Goal: Task Accomplishment & Management: Manage account settings

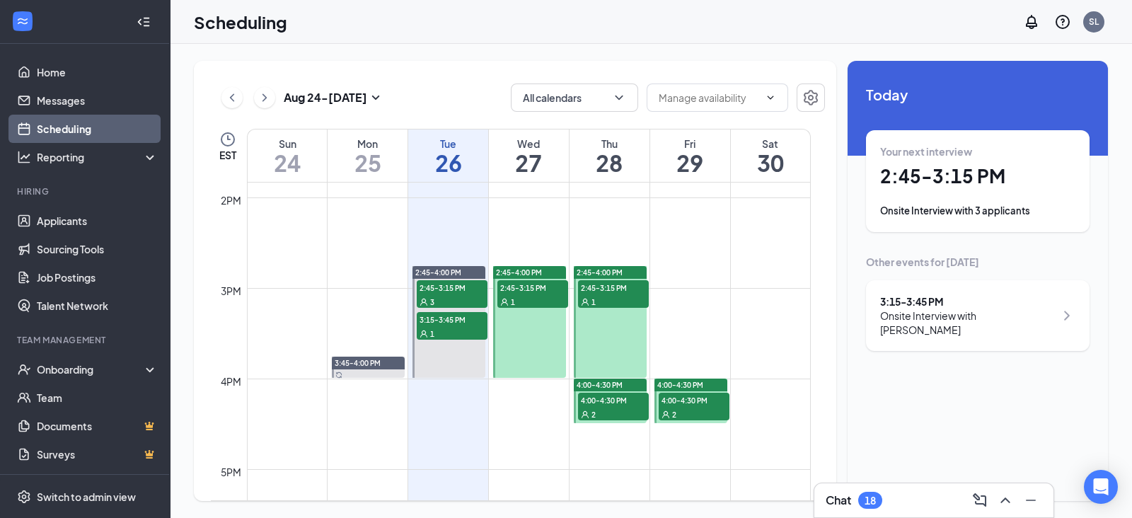
scroll to position [1262, 0]
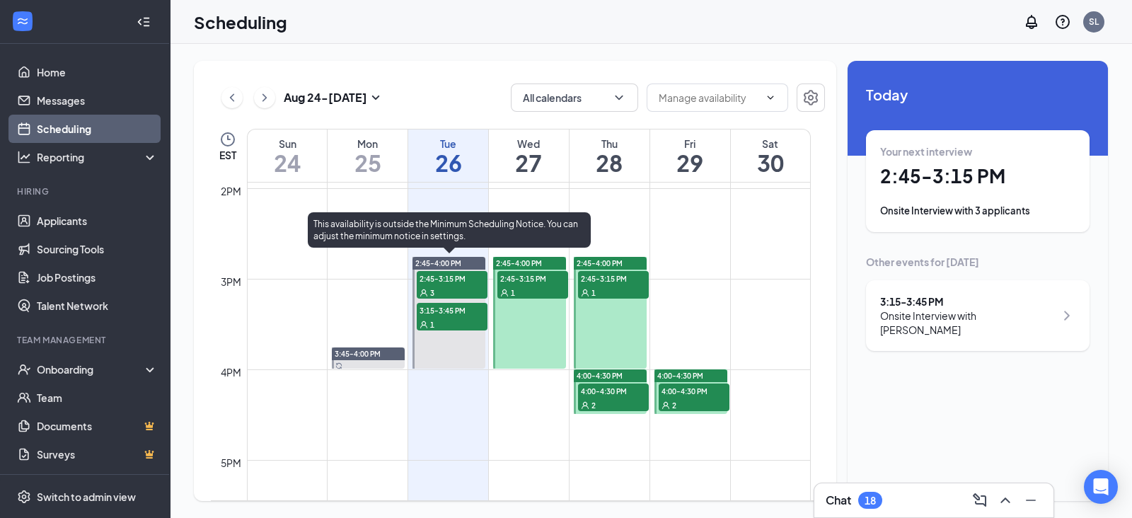
click at [468, 288] on div "3" at bounding box center [452, 292] width 71 height 14
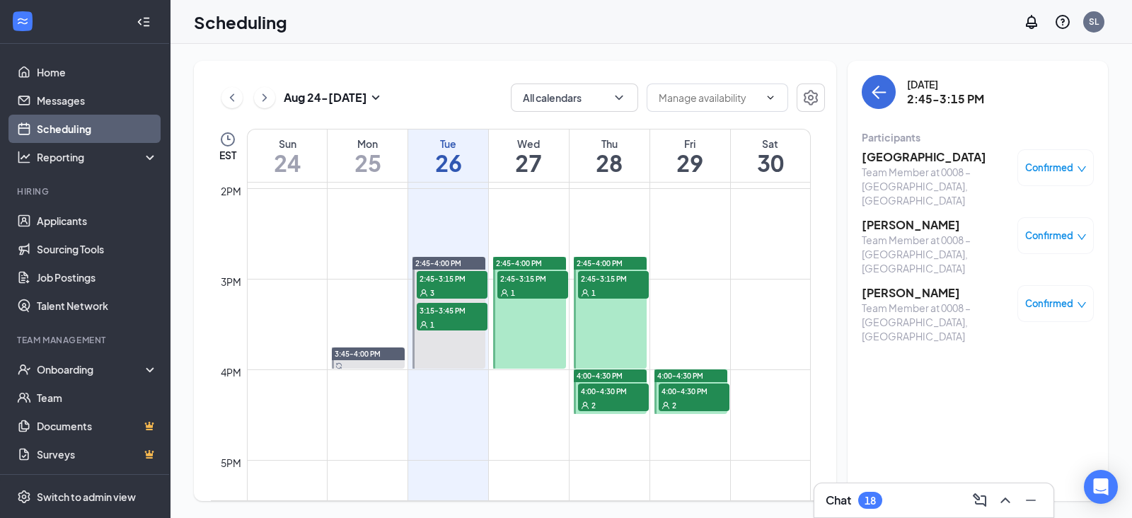
click at [905, 217] on h3 "[PERSON_NAME]" at bounding box center [936, 225] width 149 height 16
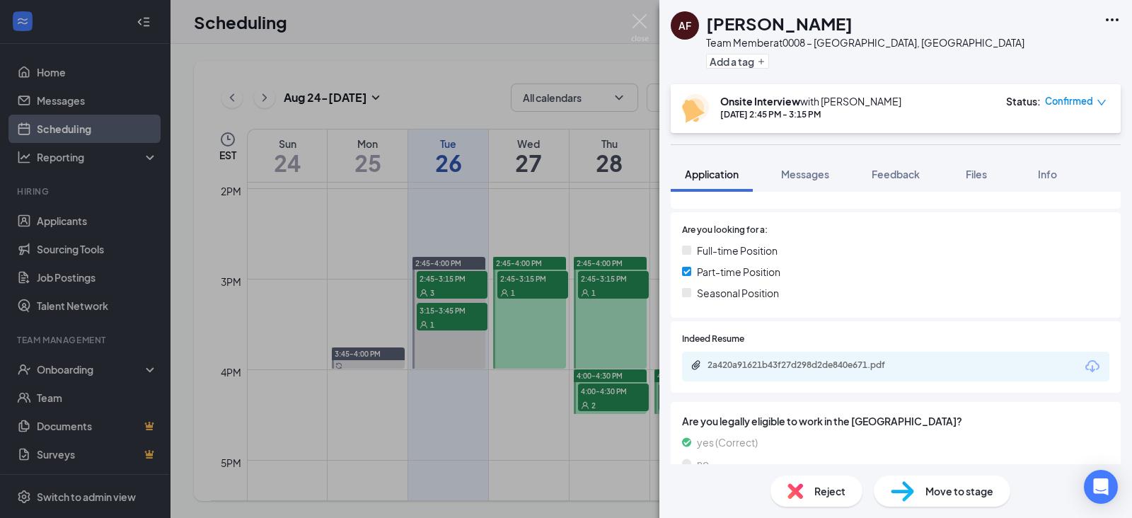
scroll to position [284, 0]
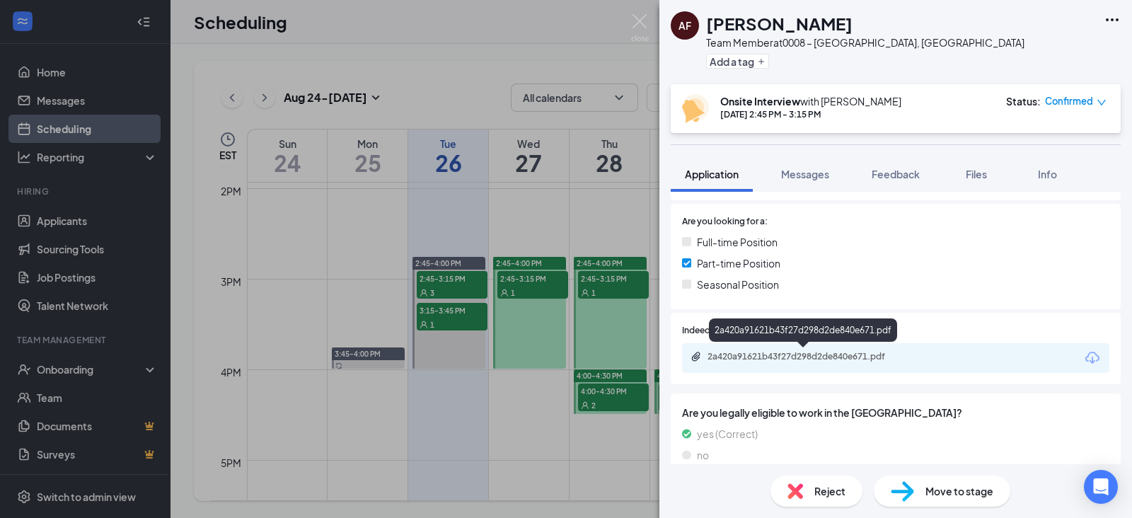
click at [859, 357] on div "2a420a91621b43f27d298d2de840e671.pdf" at bounding box center [806, 356] width 198 height 11
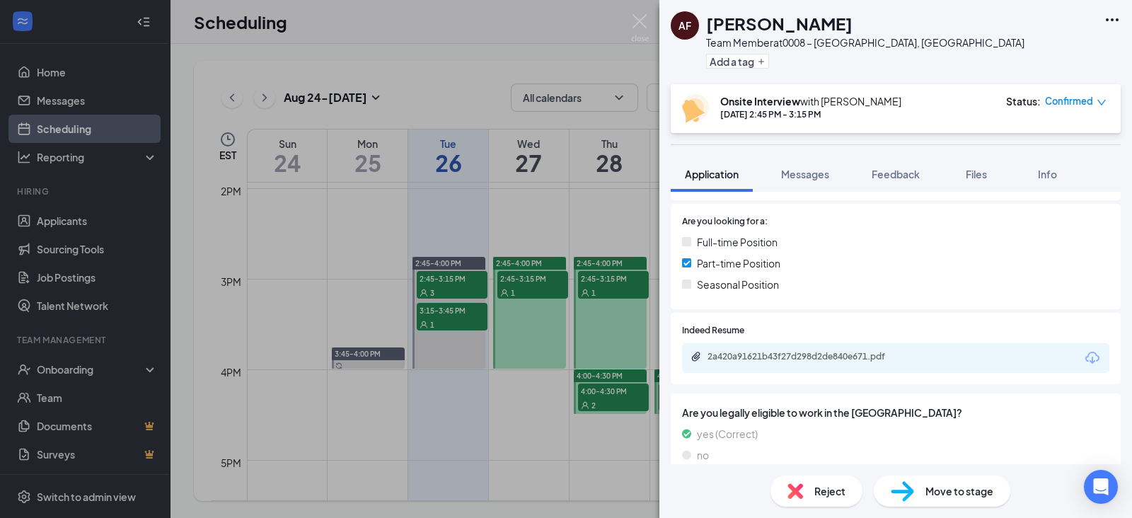
click at [654, 20] on div "AF [PERSON_NAME] Team Member at 0008 – [GEOGRAPHIC_DATA], [GEOGRAPHIC_DATA] Add…" at bounding box center [566, 259] width 1132 height 518
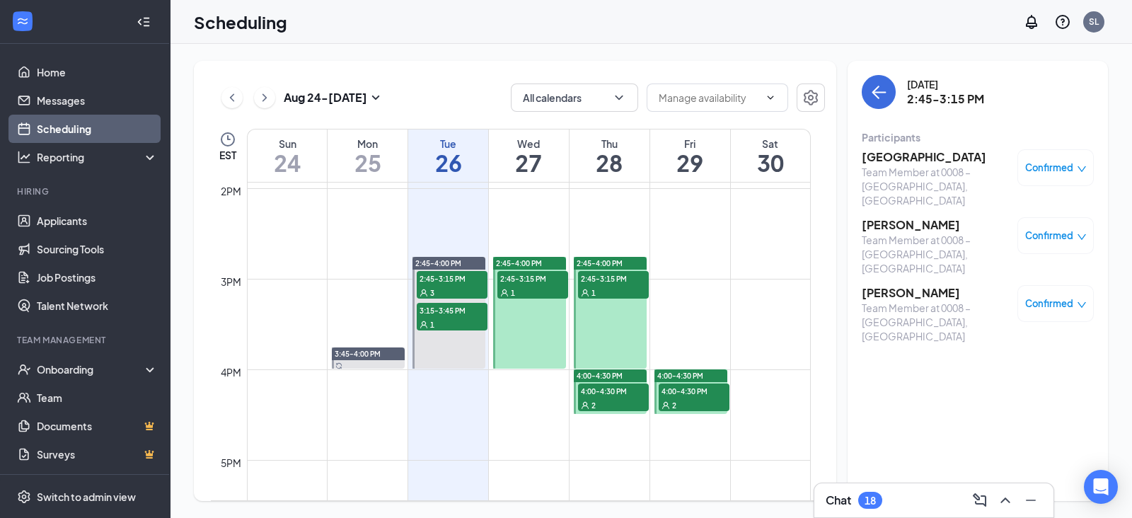
click at [636, 23] on div "Scheduling SL" at bounding box center [651, 22] width 962 height 44
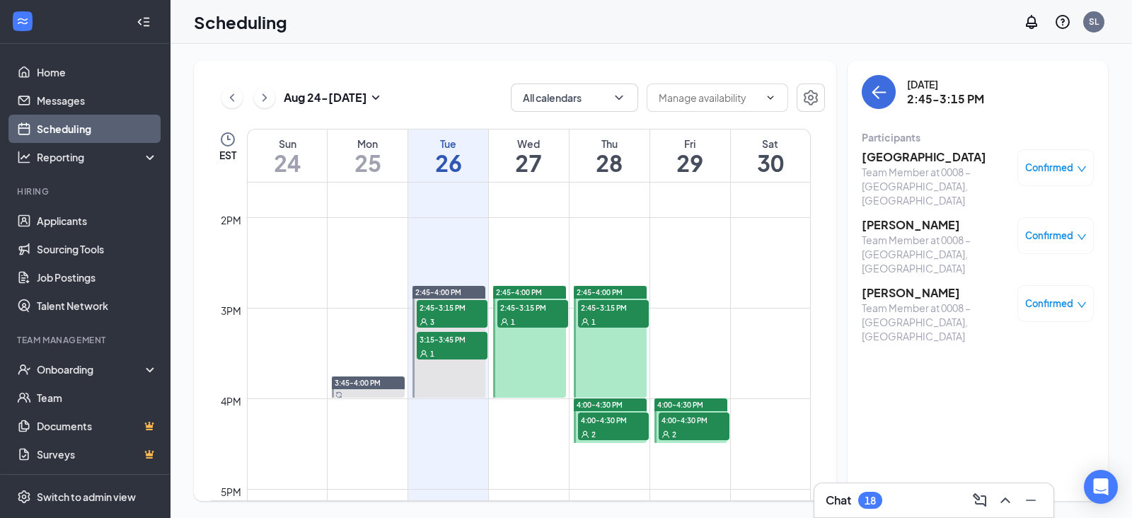
scroll to position [1264, 0]
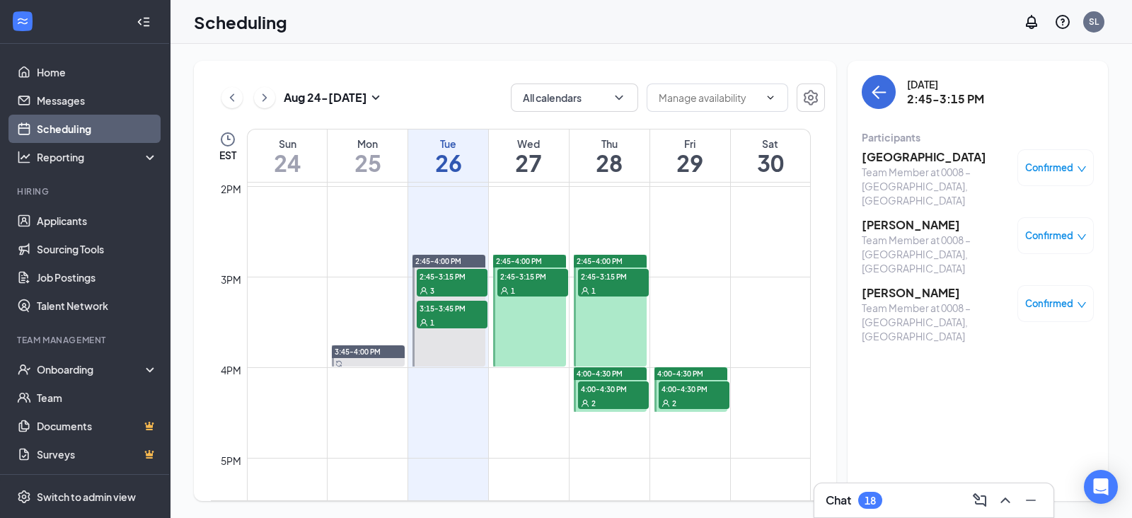
click at [616, 396] on div "2" at bounding box center [613, 402] width 71 height 14
click at [613, 269] on span "2:45-3:15 PM" at bounding box center [613, 276] width 71 height 14
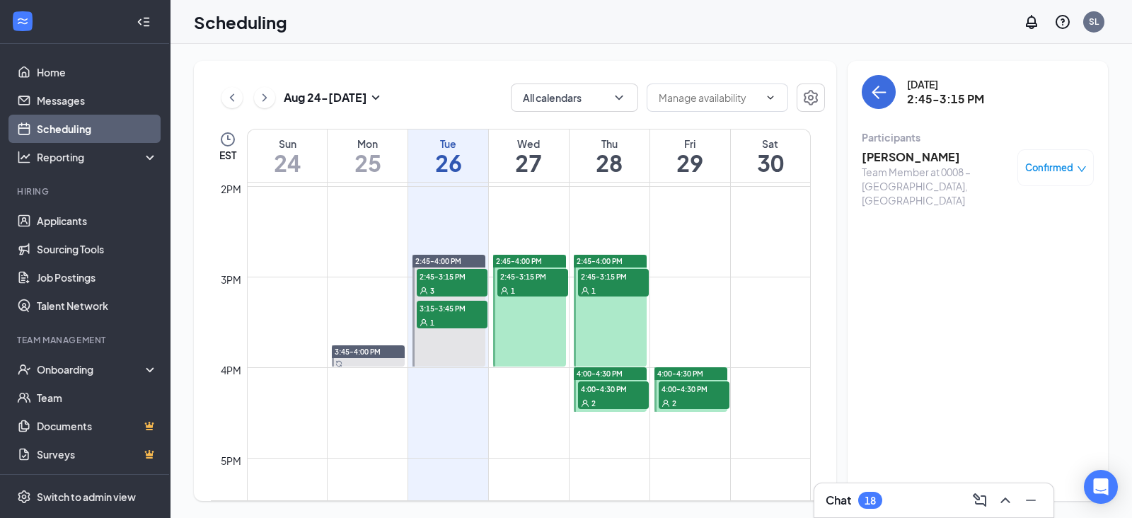
click at [524, 265] on div "2:45-4:00 PM" at bounding box center [529, 261] width 73 height 13
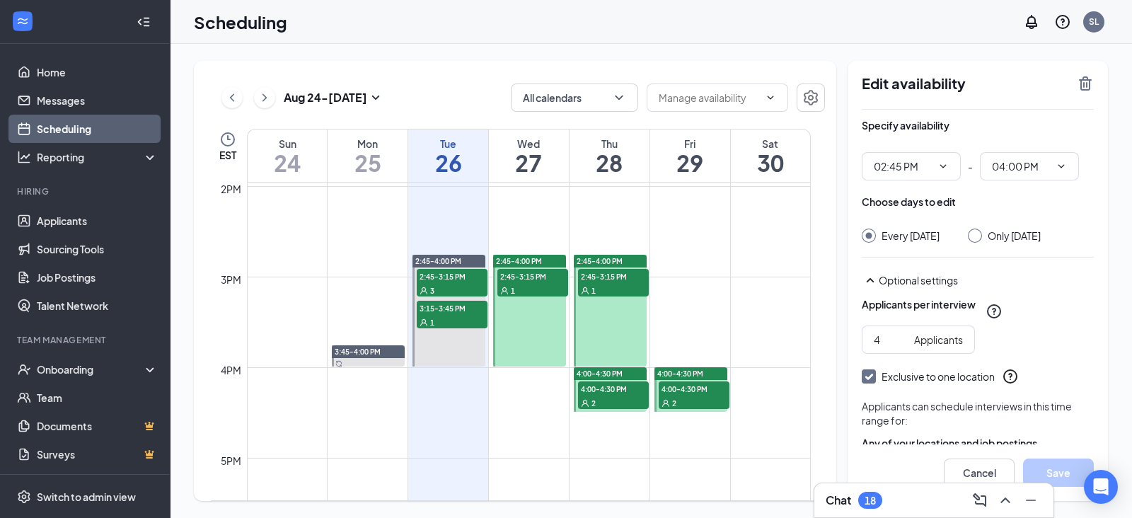
drag, startPoint x: 543, startPoint y: 291, endPoint x: 525, endPoint y: 289, distance: 17.8
click at [525, 289] on link "2:45-4:00 PM 2:45-3:15 PM 1" at bounding box center [528, 310] width 76 height 112
click at [526, 283] on link "2:45-4:00 PM 2:45-3:15 PM 1" at bounding box center [528, 310] width 76 height 112
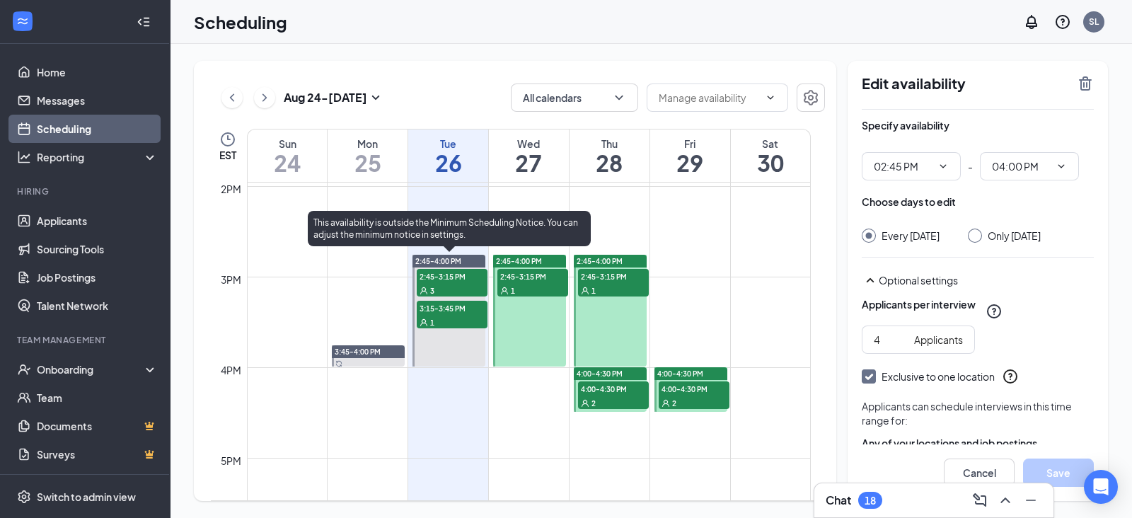
click at [443, 286] on div "3" at bounding box center [452, 290] width 71 height 14
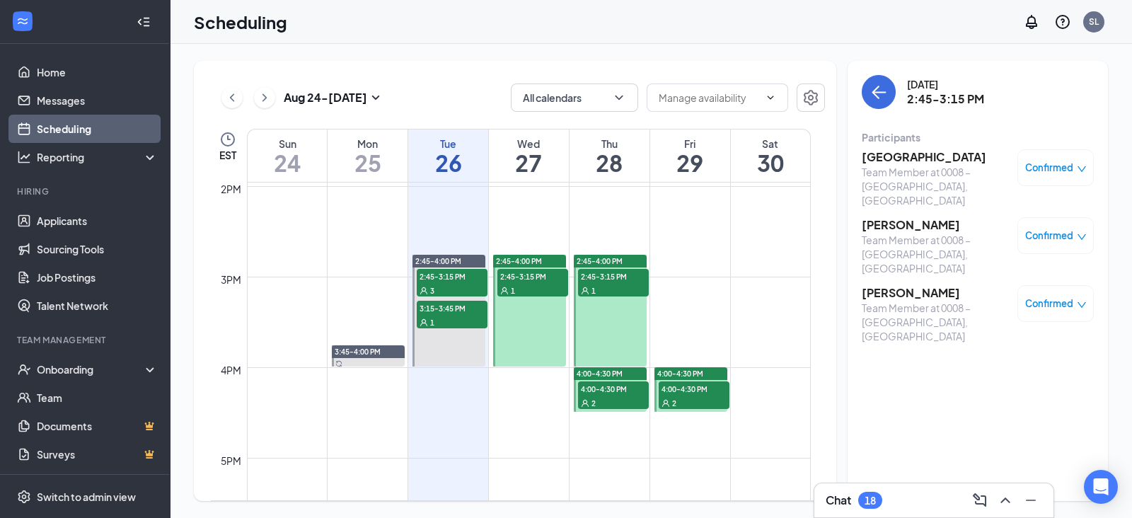
click at [525, 272] on link "2:45-4:00 PM 2:45-3:15 PM 1" at bounding box center [528, 310] width 76 height 112
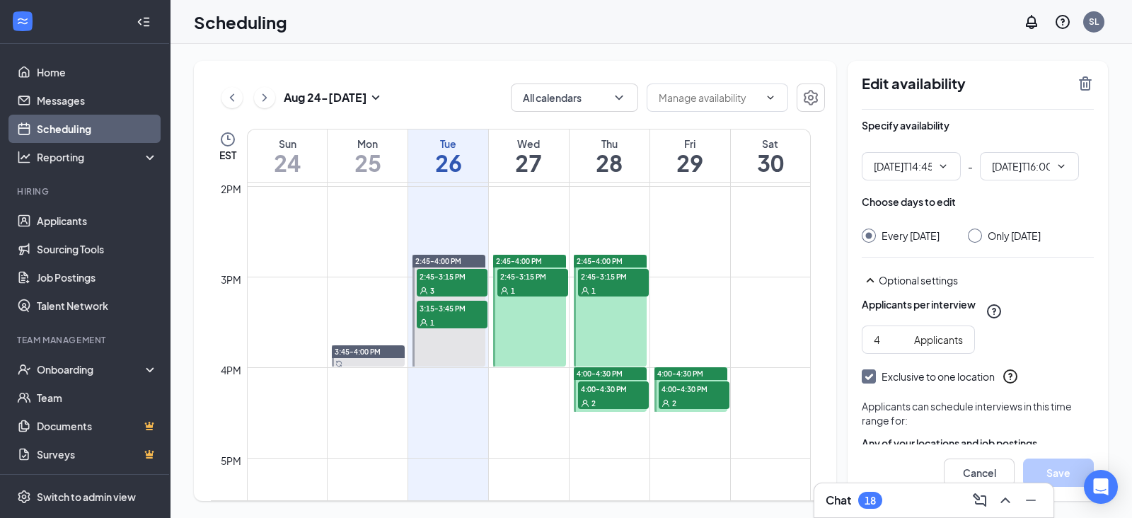
type input "02:45 PM"
type input "04:00 PM"
click at [699, 393] on span "4:00-4:30 PM" at bounding box center [694, 388] width 71 height 14
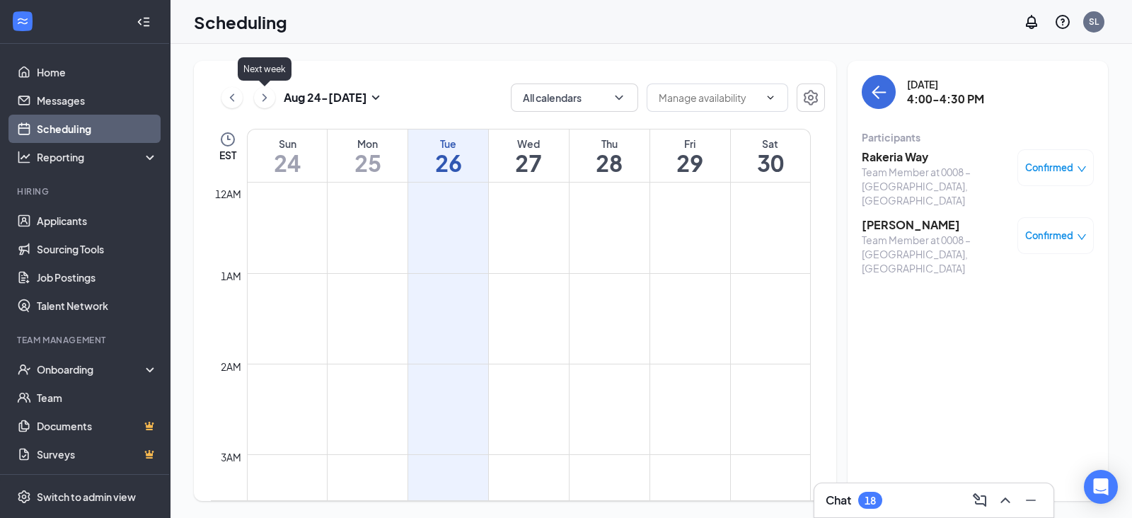
click at [263, 91] on icon "ChevronRight" at bounding box center [264, 97] width 14 height 17
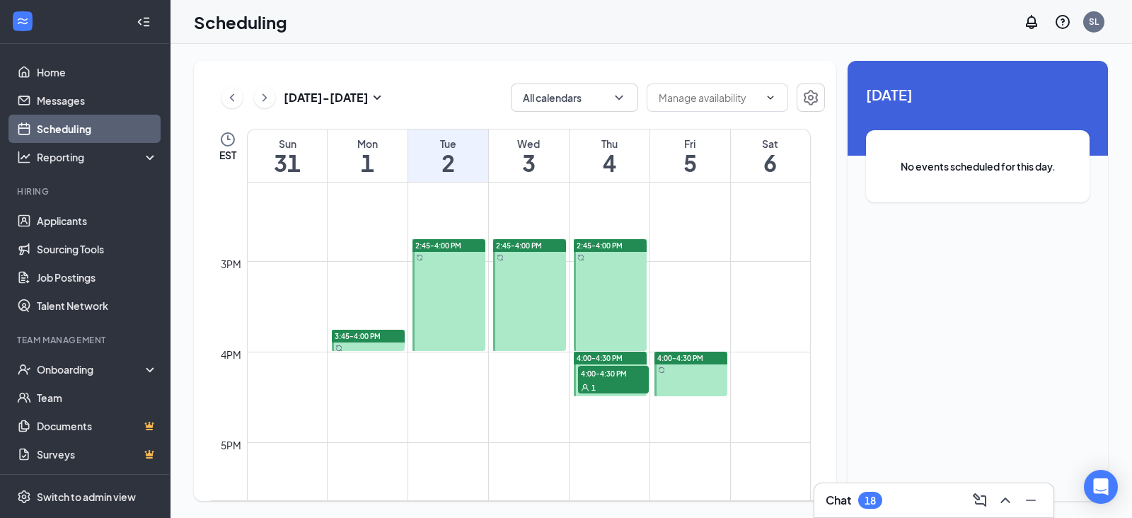
scroll to position [1302, 0]
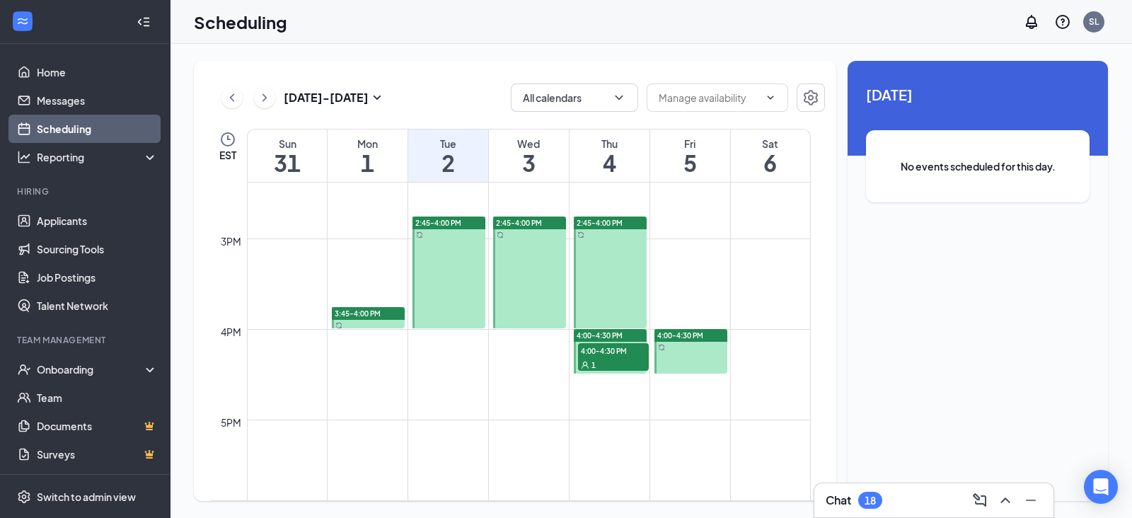
click at [593, 362] on span "1" at bounding box center [593, 365] width 4 height 10
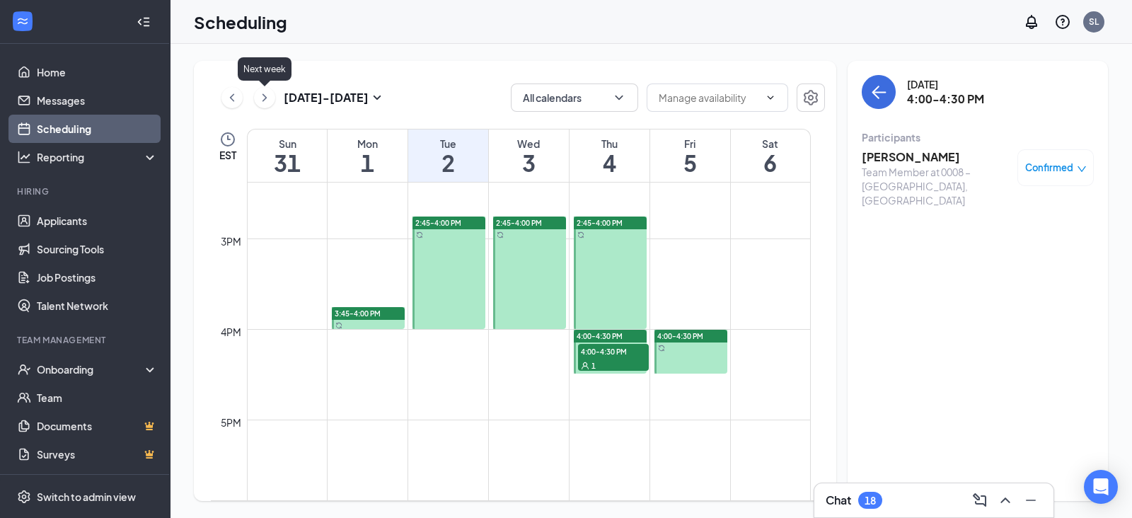
click at [266, 100] on icon "ChevronRight" at bounding box center [264, 97] width 14 height 17
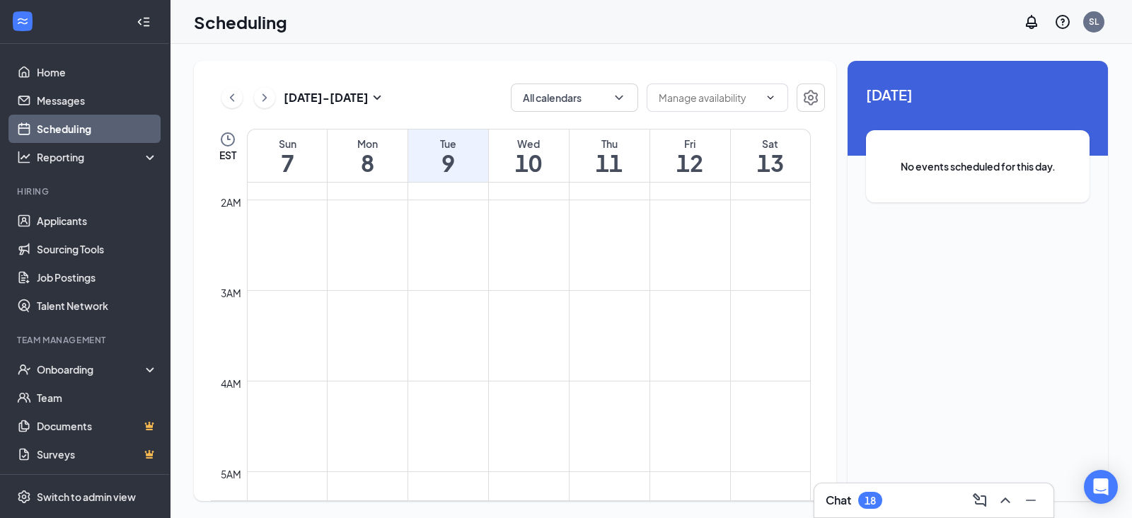
scroll to position [35, 0]
click at [228, 90] on icon "ChevronLeft" at bounding box center [232, 97] width 14 height 17
